Goal: Task Accomplishment & Management: Manage account settings

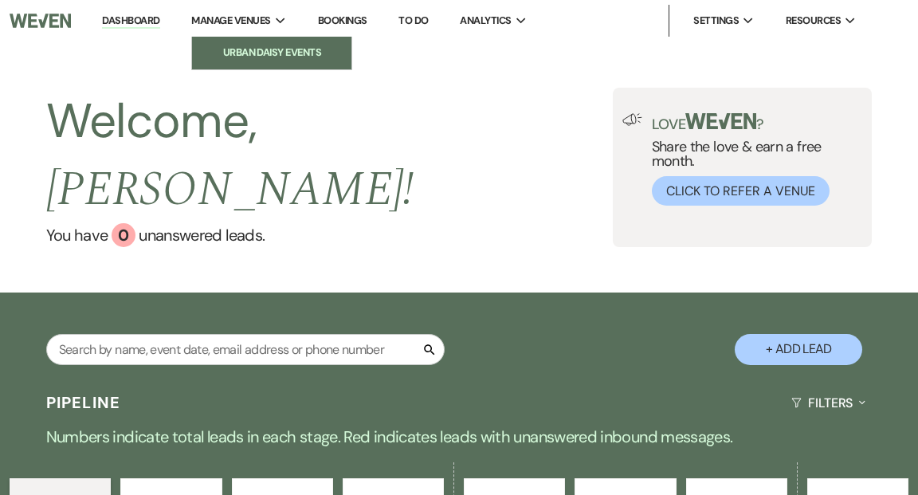
click at [249, 45] on li "Urban Daisy Events" at bounding box center [271, 53] width 143 height 16
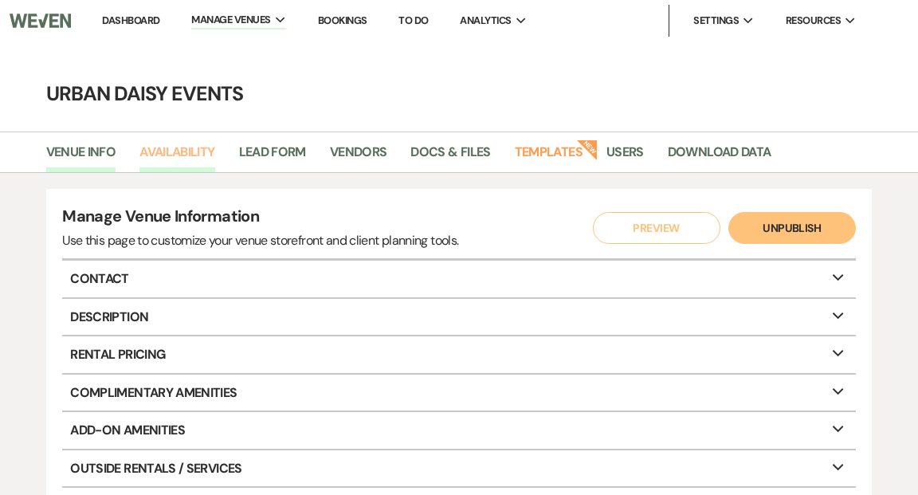
click at [182, 147] on link "Availability" at bounding box center [176, 157] width 75 height 30
select select "2"
select select "2026"
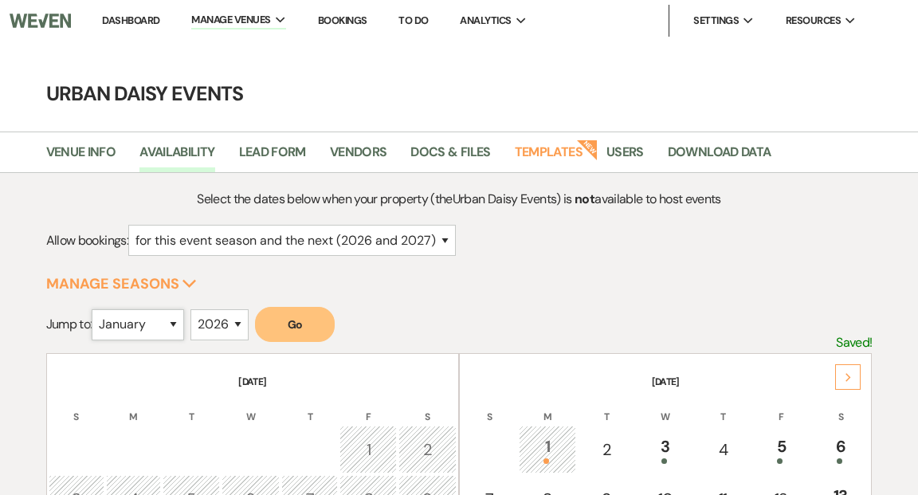
click at [178, 322] on select "January February March April May June July August September October November De…" at bounding box center [138, 324] width 92 height 31
select select "8"
click at [96, 309] on select "January February March April May June July August September October November De…" at bounding box center [138, 324] width 92 height 31
click at [239, 323] on select "2025 2026 2027 2028 2029" at bounding box center [219, 324] width 58 height 31
select select "2025"
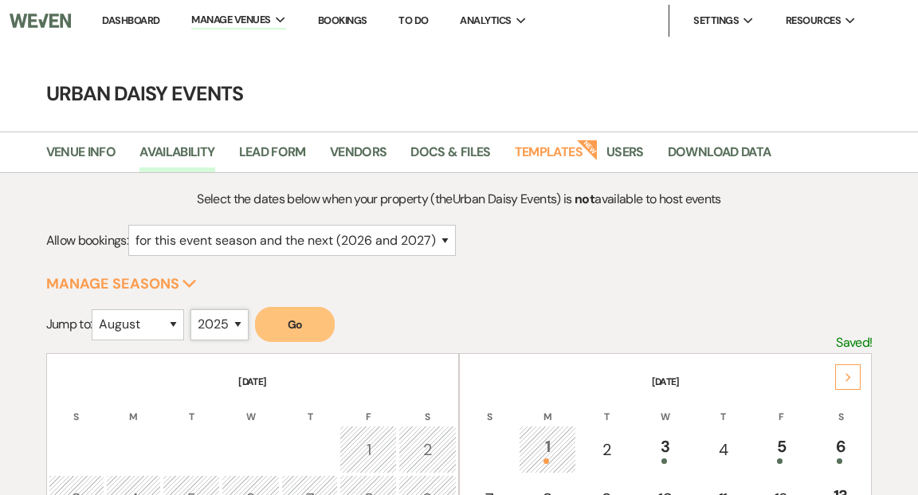
click at [194, 309] on select "2025 2026 2027 2028 2029" at bounding box center [219, 324] width 58 height 31
click at [296, 325] on button "Go" at bounding box center [295, 324] width 80 height 35
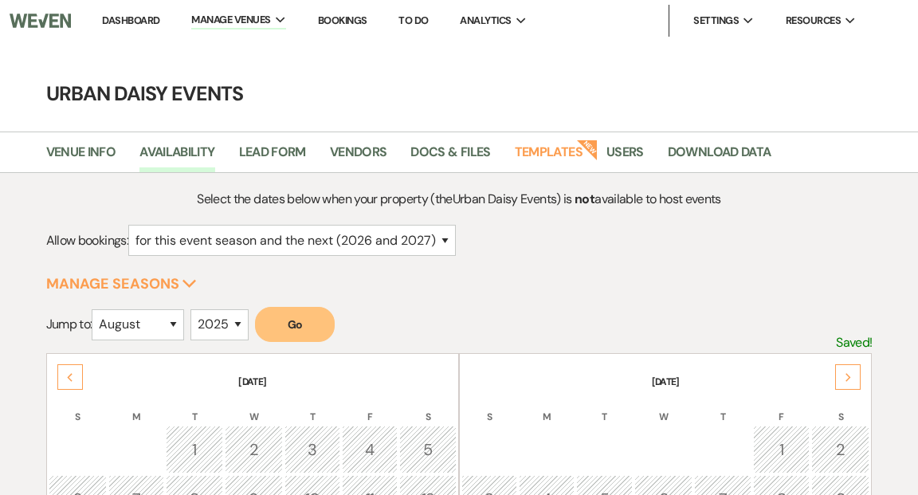
click at [149, 19] on link "Dashboard" at bounding box center [130, 21] width 57 height 14
